Goal: Task Accomplishment & Management: Use online tool/utility

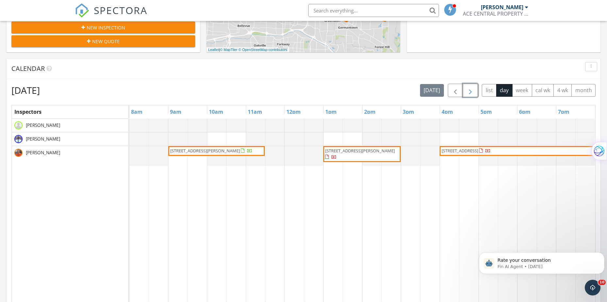
click at [469, 91] on span "button" at bounding box center [470, 91] width 8 height 8
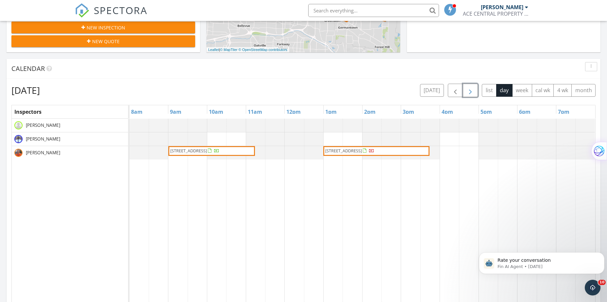
click at [467, 94] on span "button" at bounding box center [470, 91] width 8 height 8
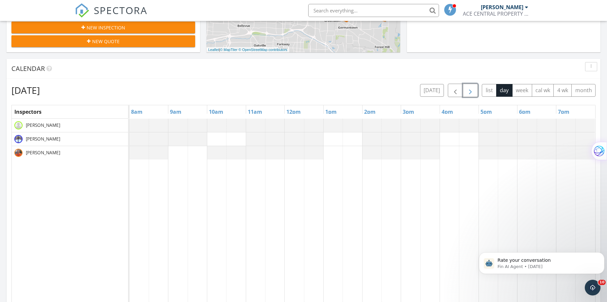
click at [467, 94] on span "button" at bounding box center [470, 91] width 8 height 8
click at [468, 91] on span "button" at bounding box center [470, 91] width 8 height 8
click at [453, 91] on span "button" at bounding box center [455, 91] width 8 height 8
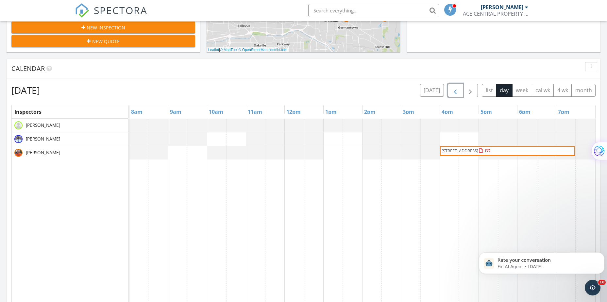
click at [129, 137] on div at bounding box center [129, 138] width 0 height 13
click at [205, 122] on link "Event" at bounding box center [197, 120] width 34 height 10
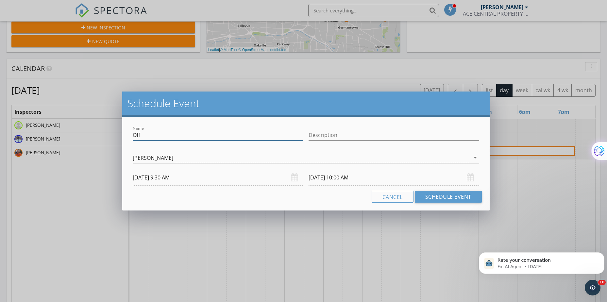
click at [203, 138] on input "Off" at bounding box center [218, 135] width 171 height 11
type input "OffHaircut"
click at [391, 133] on input "Description" at bounding box center [393, 135] width 171 height 11
type input "haircut"
click at [440, 198] on button "Schedule Event" at bounding box center [448, 197] width 67 height 12
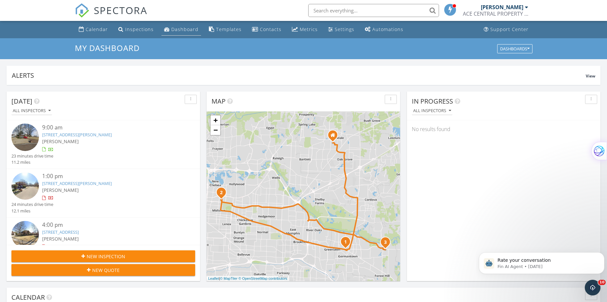
click at [180, 28] on div "Dashboard" at bounding box center [184, 29] width 27 height 6
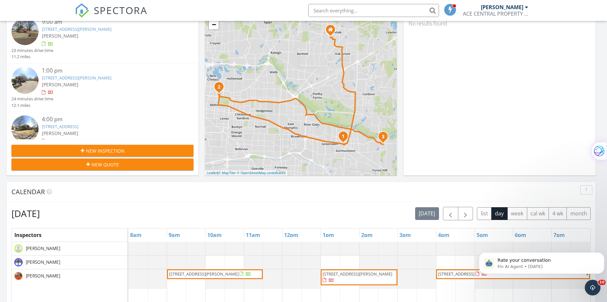
scroll to position [131, 0]
